Goal: Task Accomplishment & Management: Use online tool/utility

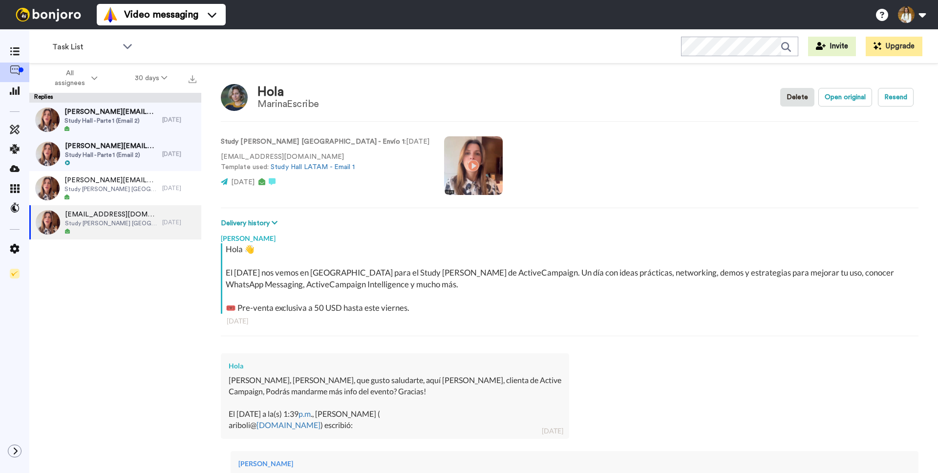
scroll to position [34, 0]
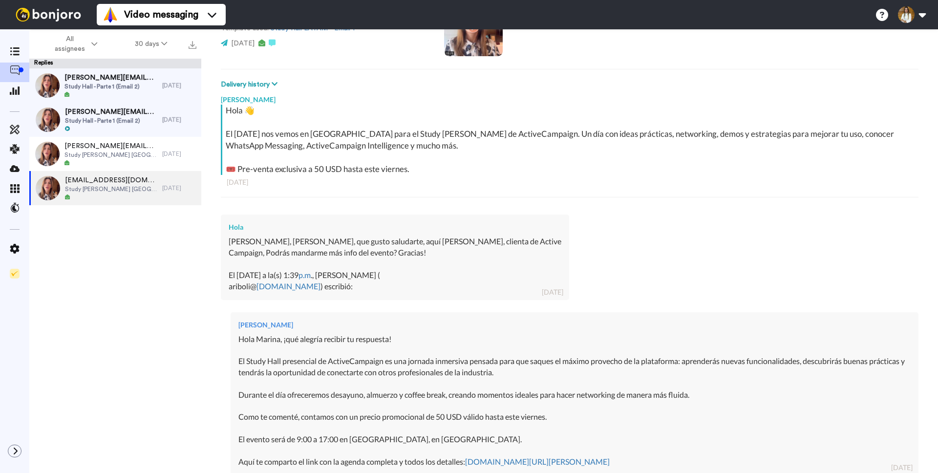
type textarea "x"
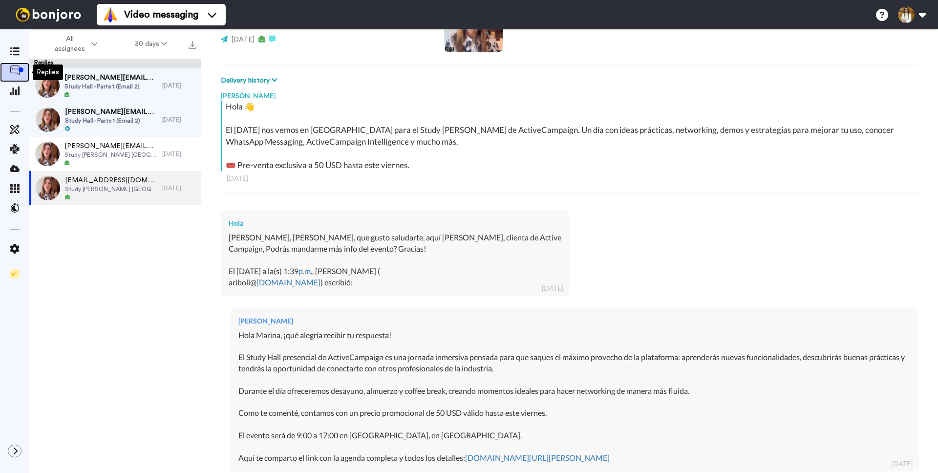
click at [19, 73] on icon at bounding box center [15, 70] width 10 height 10
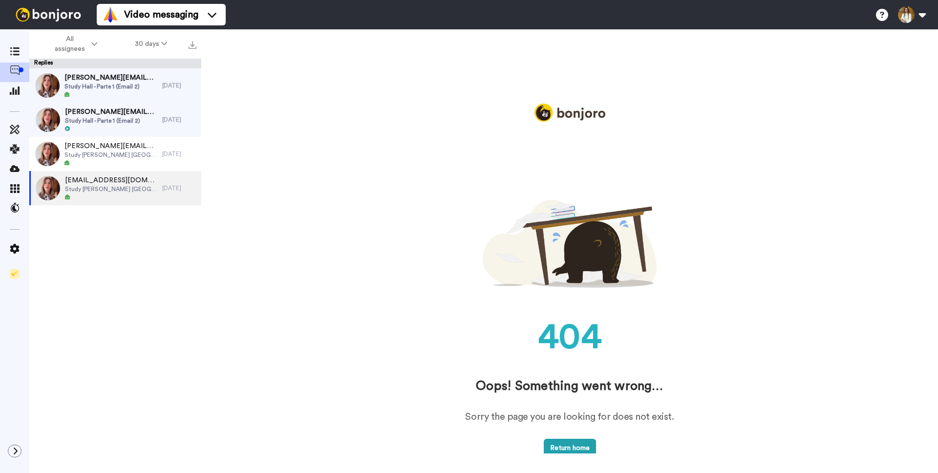
scroll to position [0, 0]
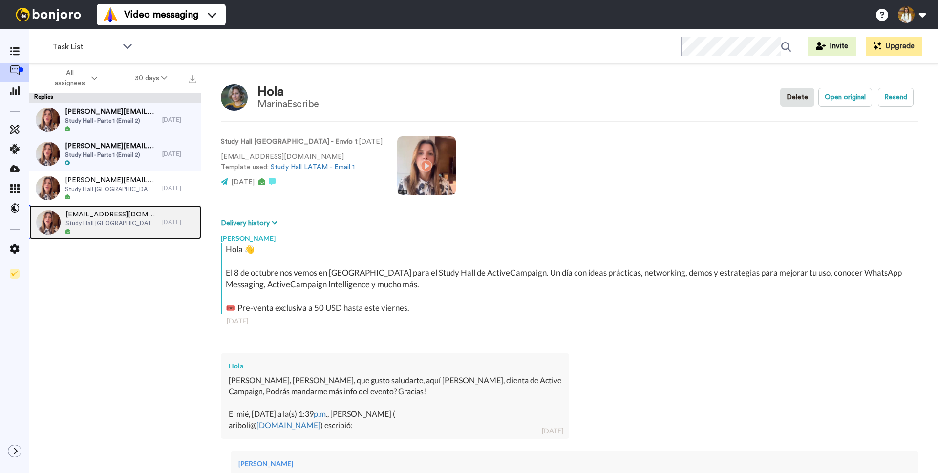
click at [109, 214] on span "[EMAIL_ADDRESS][DOMAIN_NAME]" at bounding box center [111, 214] width 92 height 10
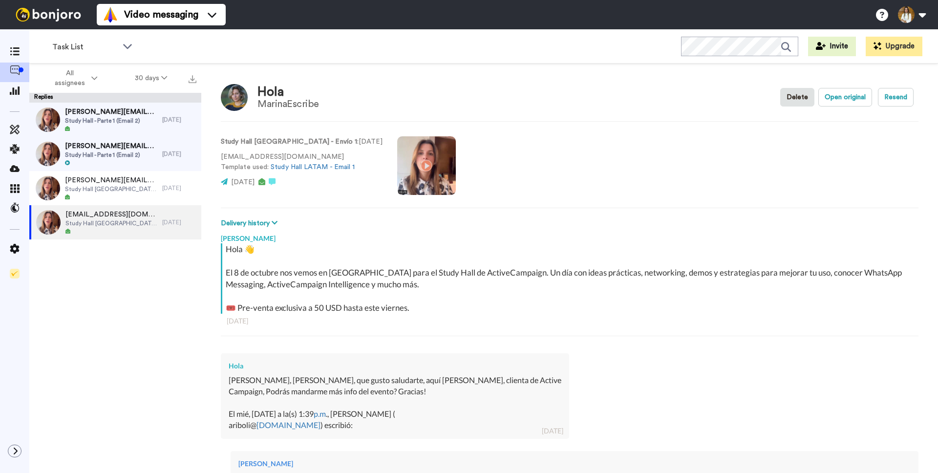
click at [293, 109] on div "MarinaEscribe" at bounding box center [288, 104] width 62 height 11
click at [288, 105] on div "MarinaEscribe" at bounding box center [288, 104] width 62 height 11
click at [832, 99] on button "Open original" at bounding box center [845, 97] width 54 height 19
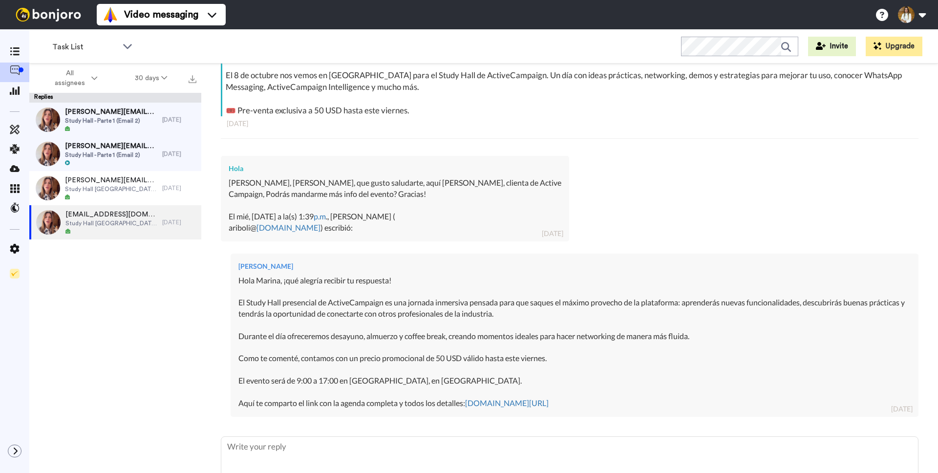
scroll to position [208, 0]
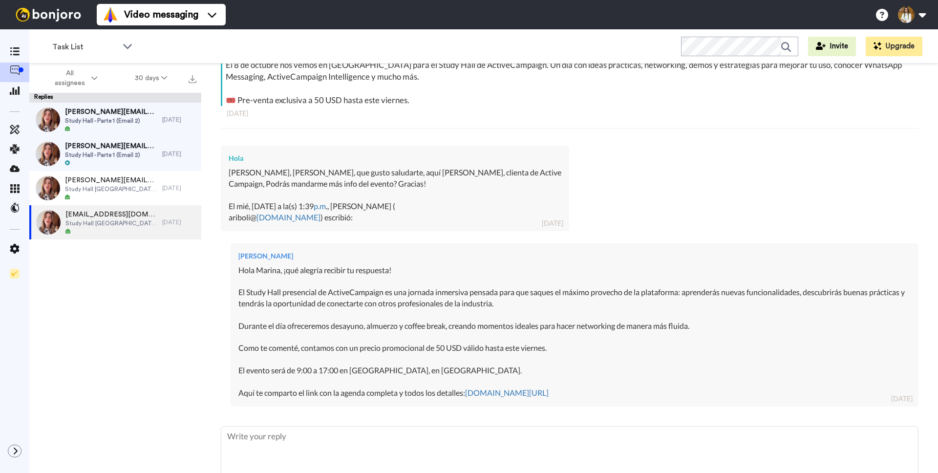
click at [234, 159] on div "Hola" at bounding box center [395, 158] width 333 height 10
click at [377, 171] on div "[PERSON_NAME], [PERSON_NAME], que gusto saludarte, aquí [PERSON_NAME], clienta …" at bounding box center [395, 195] width 333 height 56
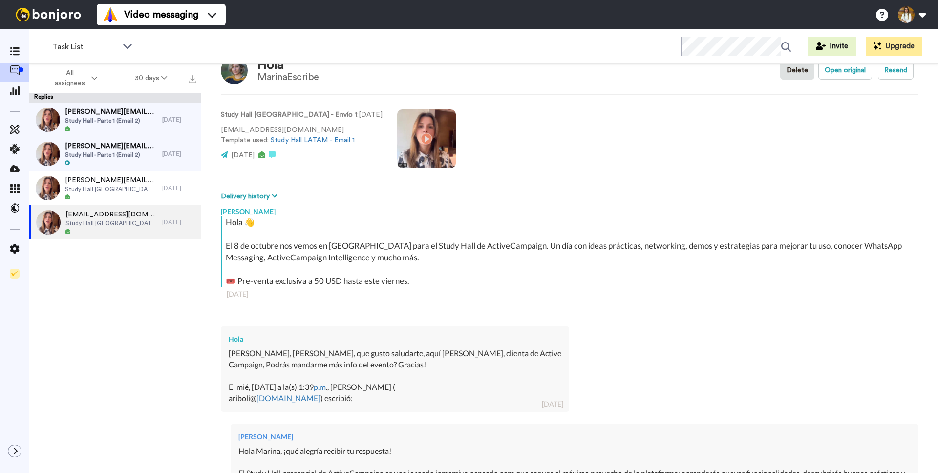
scroll to position [18, 0]
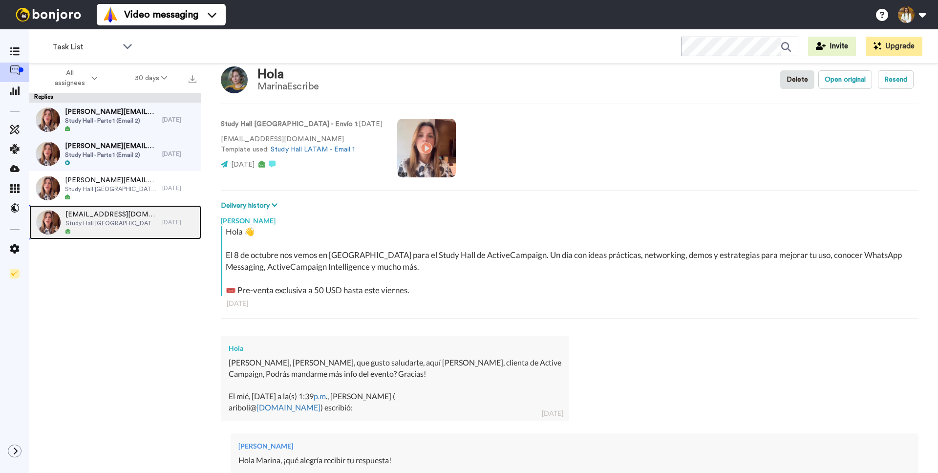
click at [100, 213] on span "[EMAIL_ADDRESS][DOMAIN_NAME]" at bounding box center [111, 214] width 92 height 10
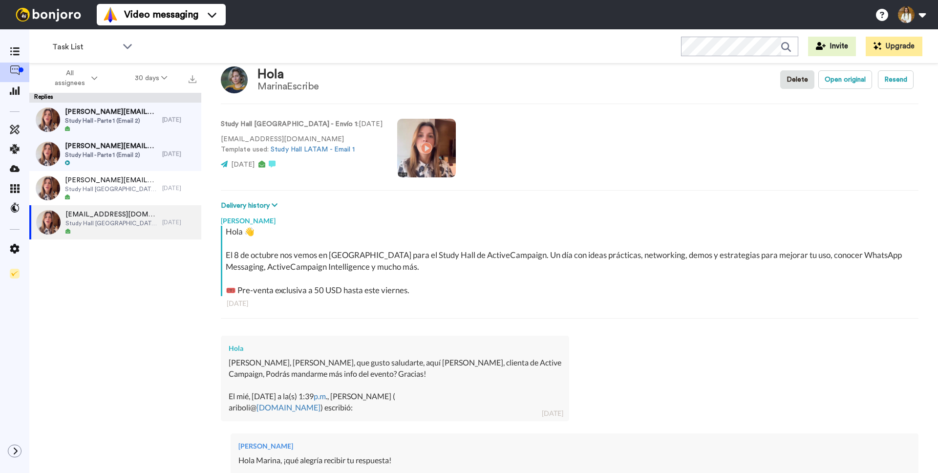
click at [274, 84] on div "MarinaEscribe" at bounding box center [288, 86] width 62 height 11
click at [216, 78] on div "Hola MarinaEscribe Delete Open original [GEOGRAPHIC_DATA] [GEOGRAPHIC_DATA] - […" at bounding box center [569, 284] width 736 height 443
click at [232, 77] on img at bounding box center [234, 79] width 27 height 27
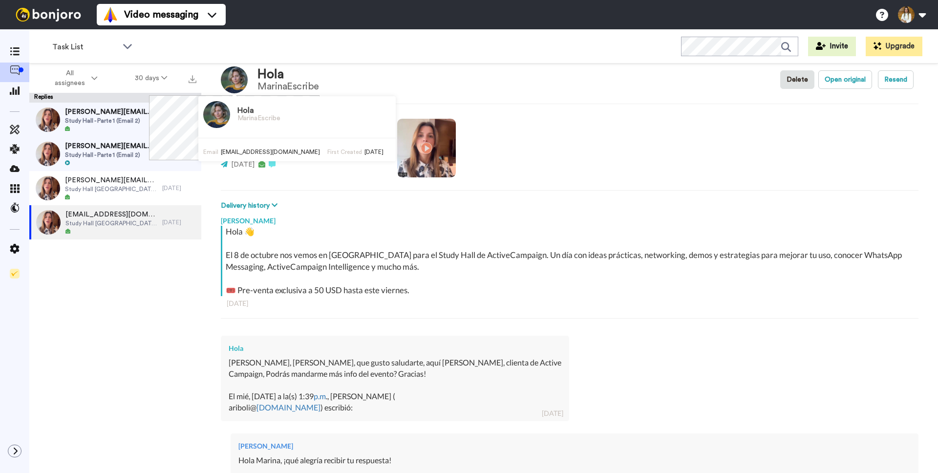
click at [235, 77] on img at bounding box center [234, 79] width 27 height 27
drag, startPoint x: 230, startPoint y: 152, endPoint x: 220, endPoint y: 153, distance: 9.4
click at [221, 153] on span "[EMAIL_ADDRESS][DOMAIN_NAME]" at bounding box center [270, 152] width 99 height 6
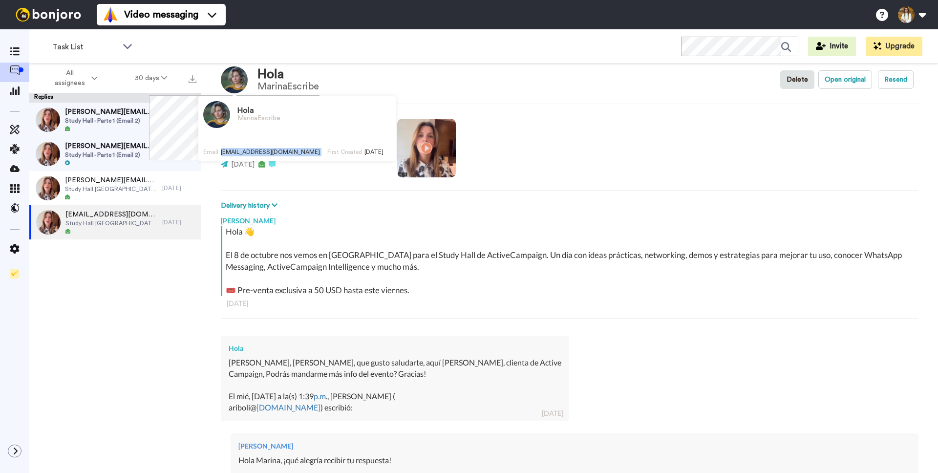
click at [221, 153] on span "[EMAIL_ADDRESS][DOMAIN_NAME]" at bounding box center [270, 152] width 99 height 6
copy div "[EMAIL_ADDRESS][DOMAIN_NAME] First Created"
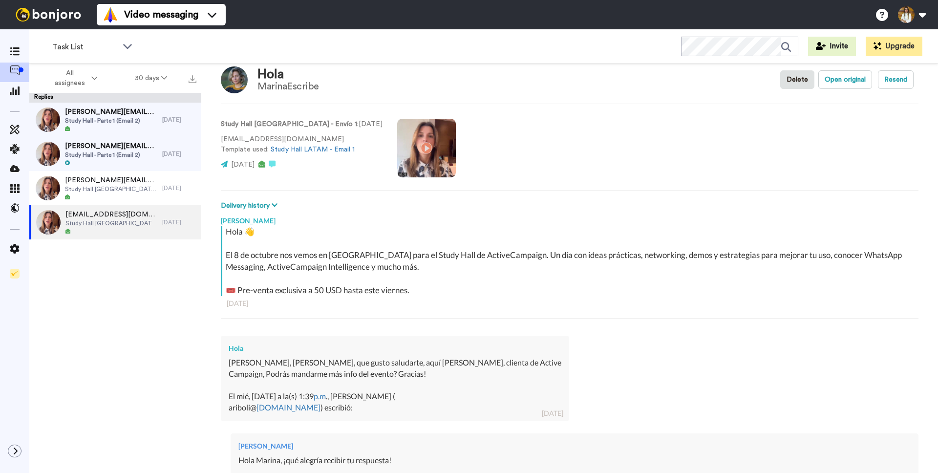
type textarea "x"
